Goal: Check status: Check status

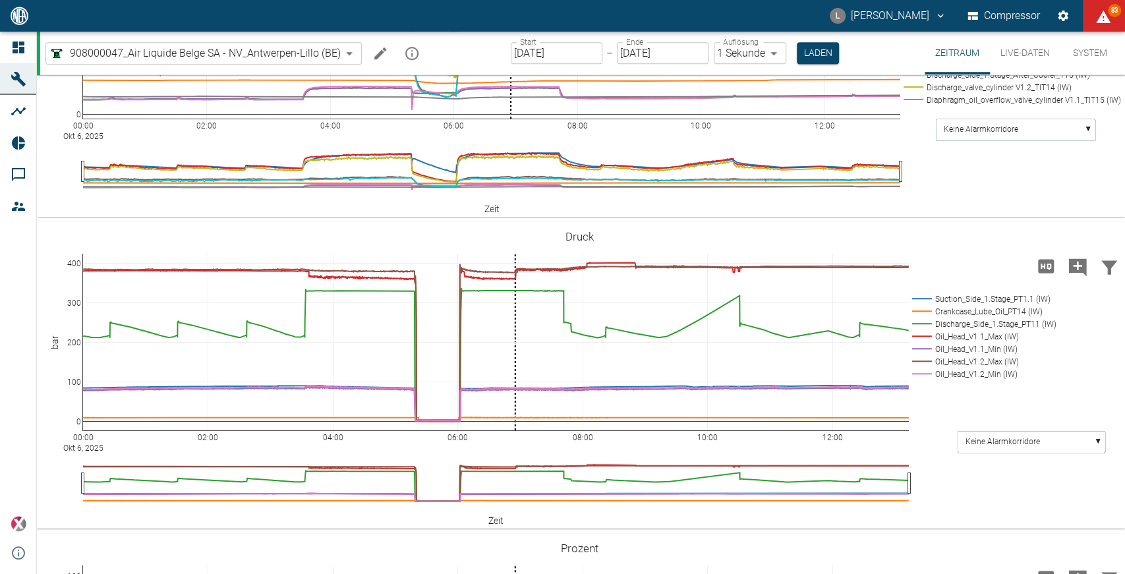
scroll to position [805, 0]
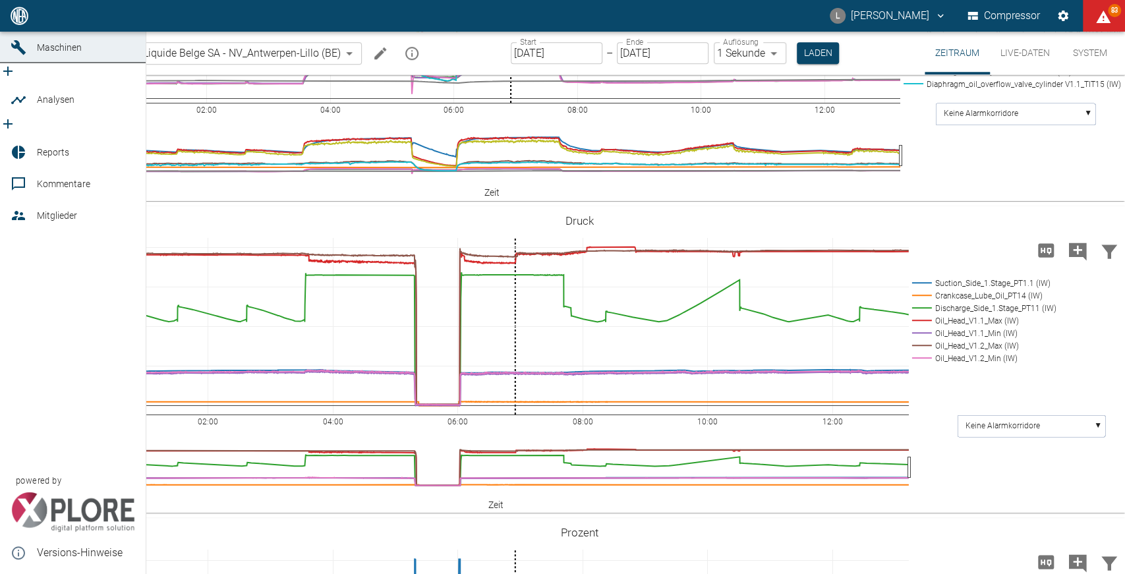
click at [15, 22] on icon at bounding box center [19, 16] width 12 height 12
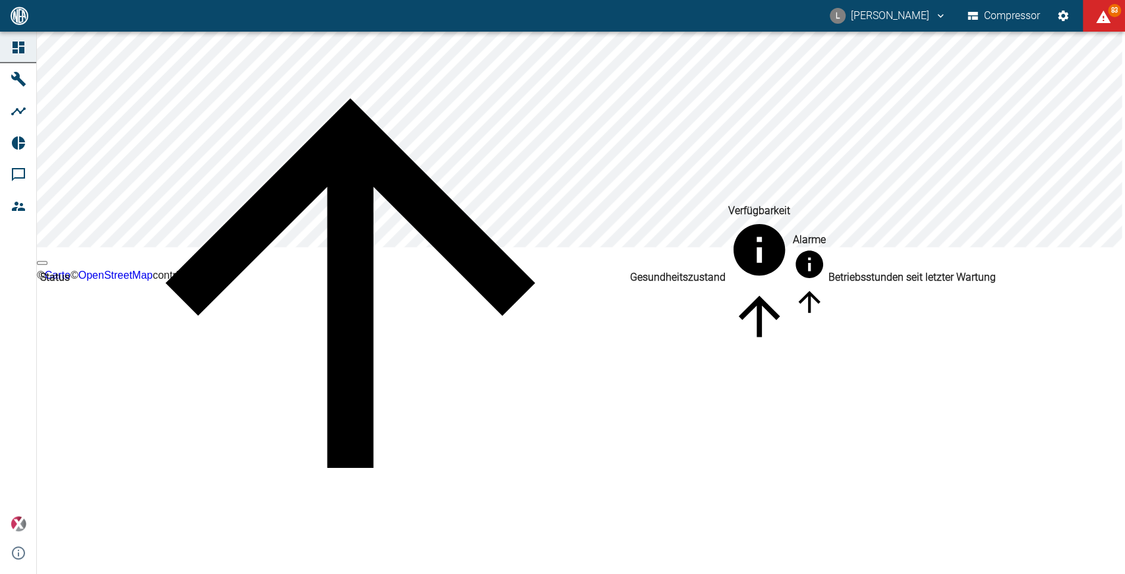
scroll to position [146, 0]
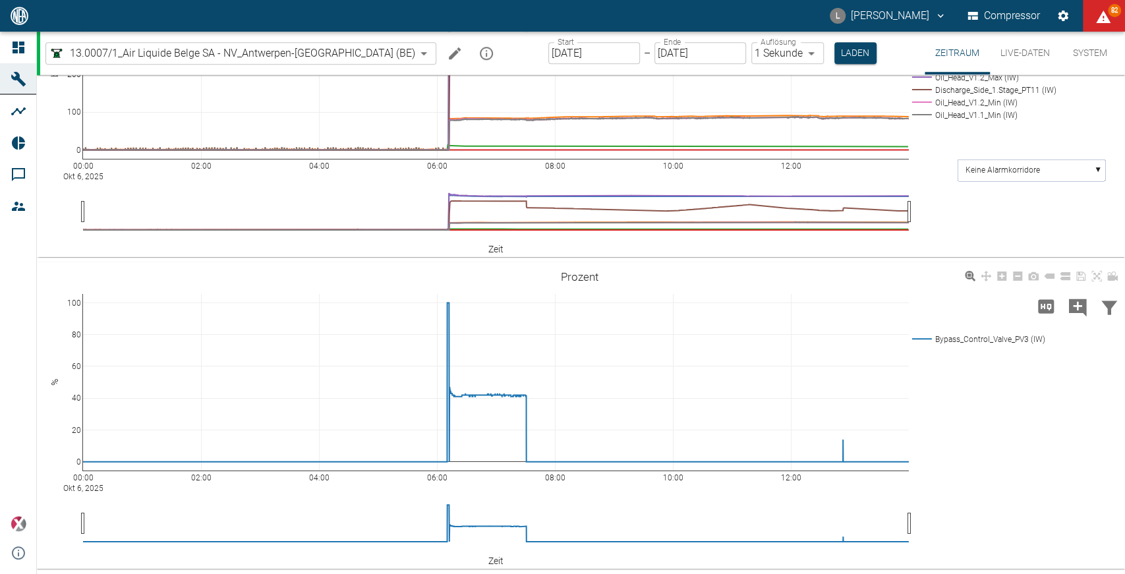
scroll to position [748, 0]
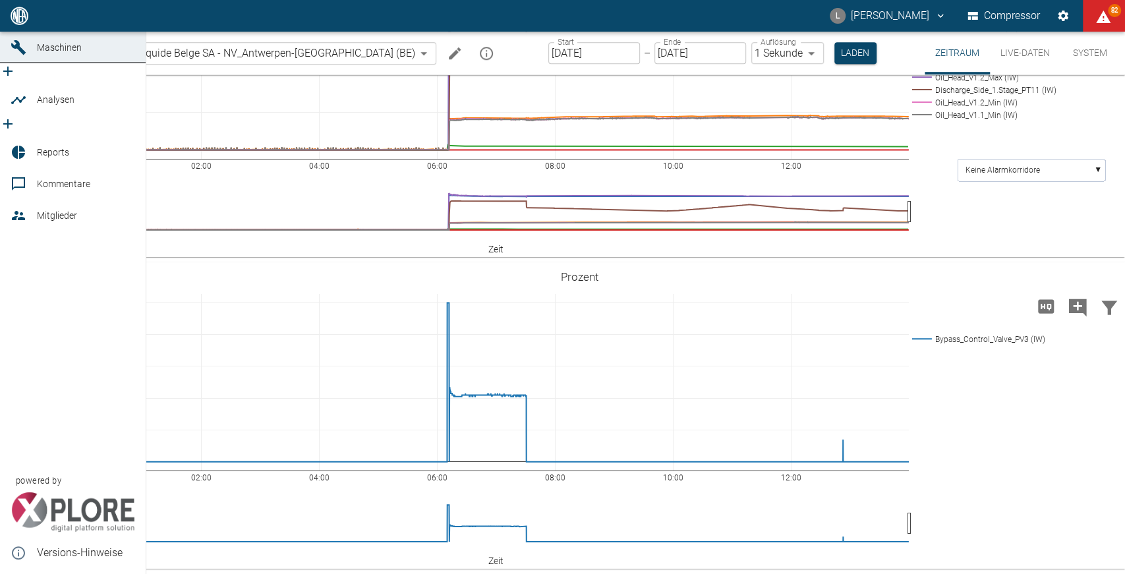
click at [2, 32] on link "Dashboard" at bounding box center [73, 16] width 146 height 32
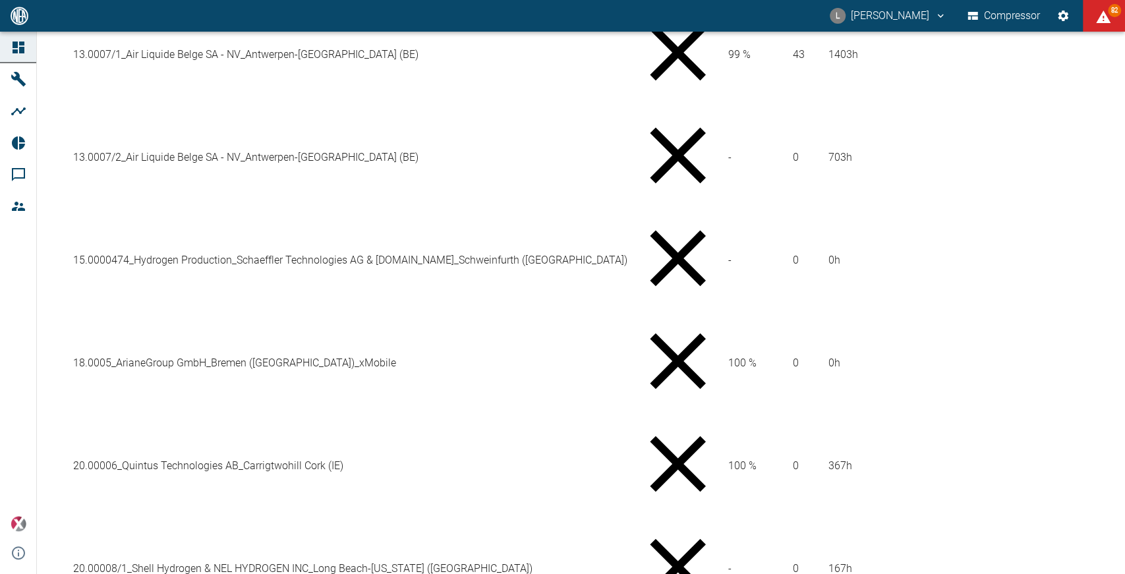
scroll to position [1171, 0]
